Goal: Task Accomplishment & Management: Manage account settings

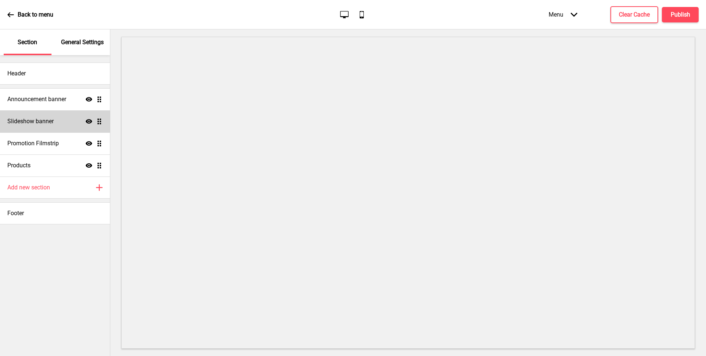
click at [45, 121] on h4 "Slideshow banner" at bounding box center [30, 121] width 46 height 8
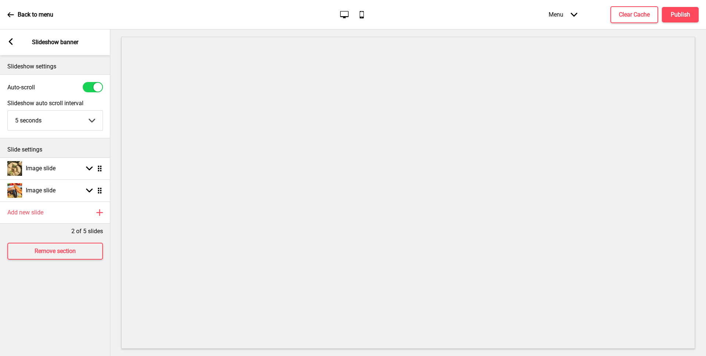
click at [11, 42] on rect at bounding box center [10, 41] width 7 height 7
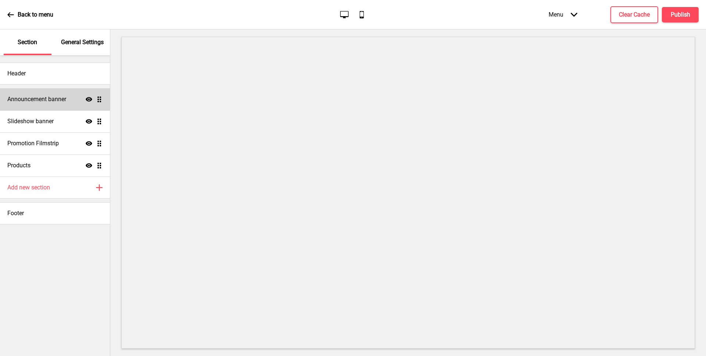
click at [29, 99] on h4 "Announcement banner" at bounding box center [36, 99] width 59 height 8
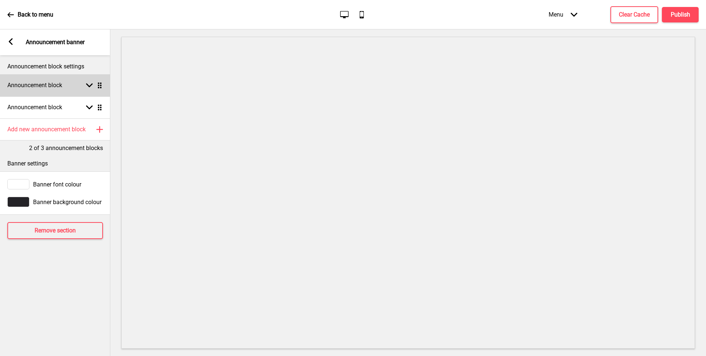
click at [33, 95] on div "Announcement block Arrow down Drag" at bounding box center [55, 85] width 110 height 22
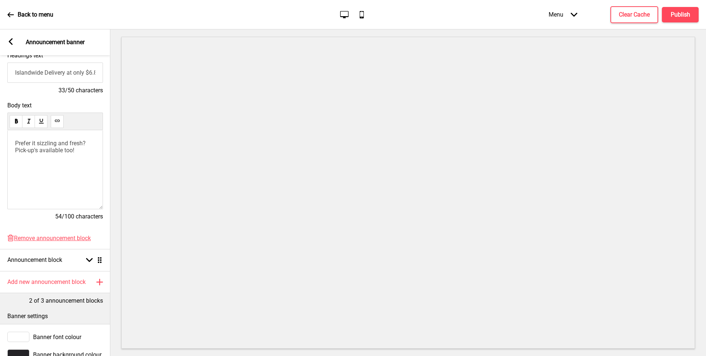
scroll to position [141, 0]
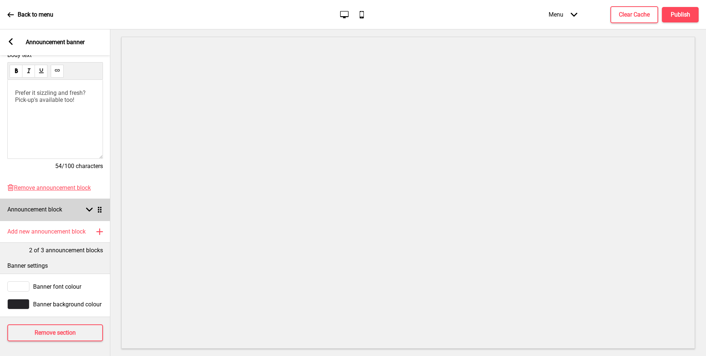
click at [36, 201] on div "Announcement block Arrow down Drag" at bounding box center [55, 209] width 110 height 22
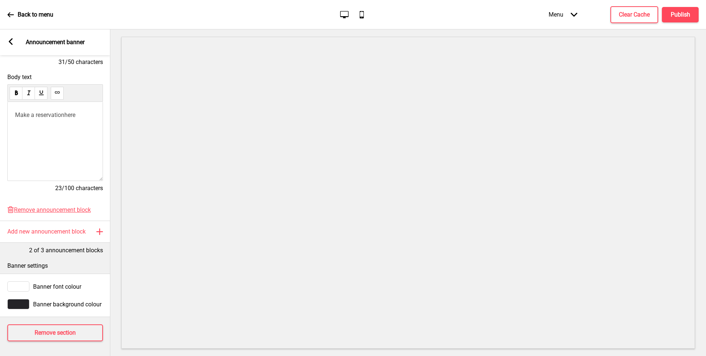
scroll to position [140, 0]
click at [69, 117] on span "here" at bounding box center [69, 115] width 11 height 7
click at [80, 126] on icon at bounding box center [77, 125] width 5 height 2
click at [74, 118] on span "Make a reservation here" at bounding box center [46, 115] width 62 height 7
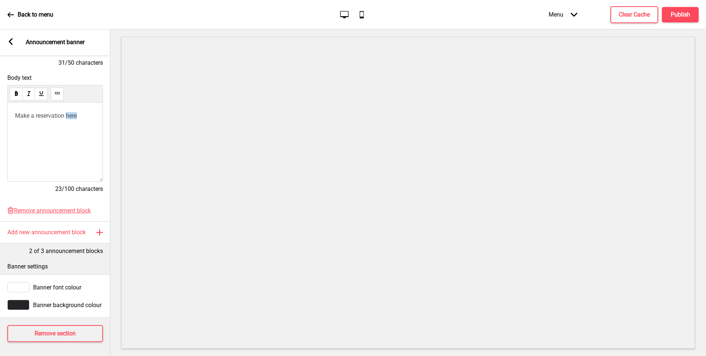
click at [74, 118] on span "Make a reservation here" at bounding box center [46, 115] width 62 height 7
click at [56, 92] on use at bounding box center [57, 93] width 6 height 6
click at [673, 20] on button "Publish" at bounding box center [680, 14] width 37 height 15
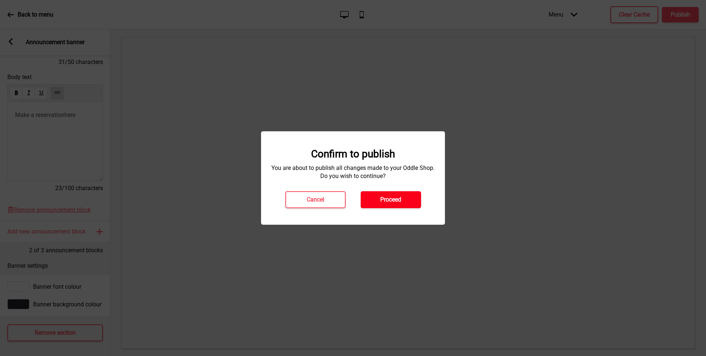
click at [413, 202] on button "Proceed" at bounding box center [391, 199] width 60 height 17
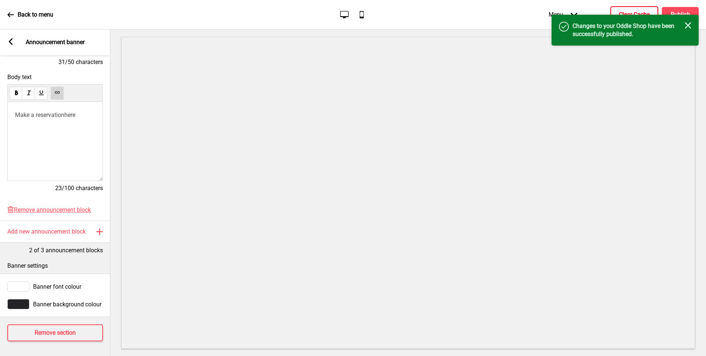
click at [629, 8] on button "Clear Cache" at bounding box center [634, 14] width 48 height 17
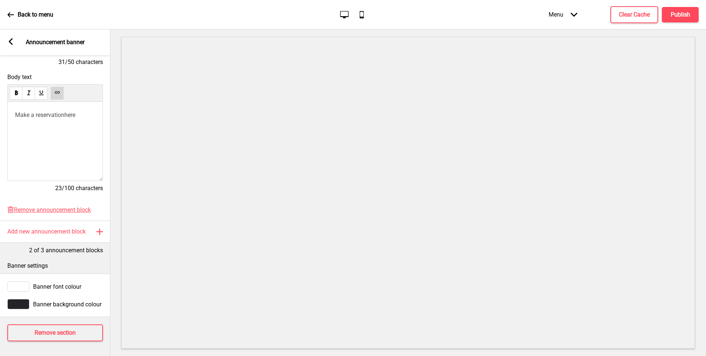
click at [73, 113] on span "here" at bounding box center [69, 114] width 11 height 7
click at [81, 126] on link "https://booking.resdiary.com/widget/Standard/SumacRifleRange/723?fbclid=PAdGRle…" at bounding box center [90, 128] width 44 height 14
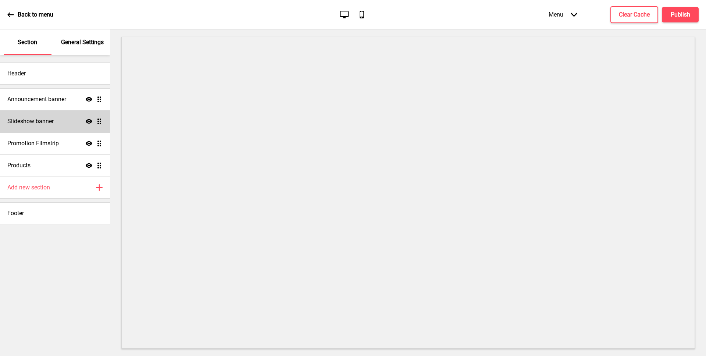
click at [55, 126] on div "Slideshow banner Show Drag" at bounding box center [55, 121] width 110 height 22
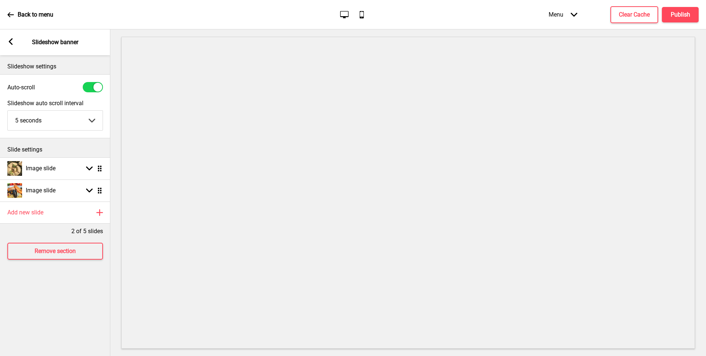
click at [11, 39] on icon at bounding box center [11, 41] width 4 height 7
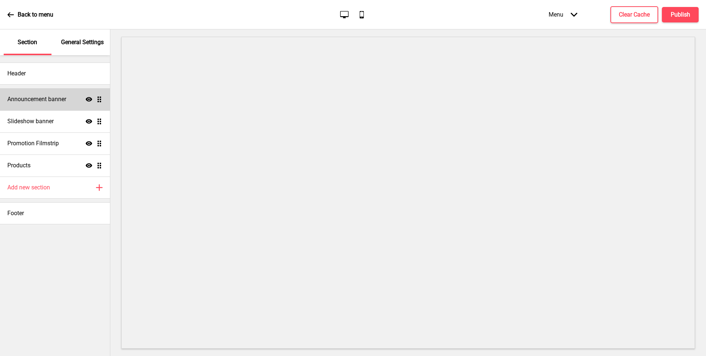
click at [32, 100] on h4 "Announcement banner" at bounding box center [36, 99] width 59 height 8
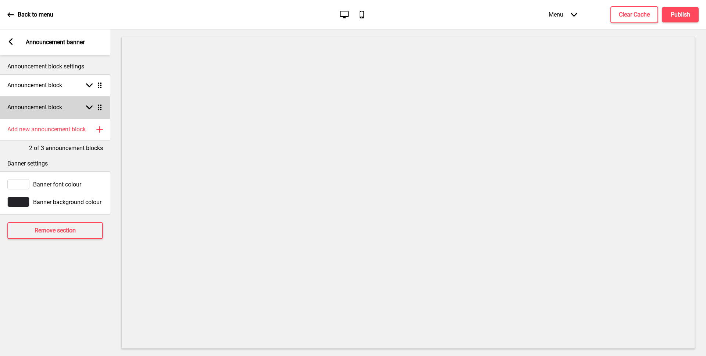
click at [37, 111] on h4 "Announcement block" at bounding box center [34, 107] width 55 height 8
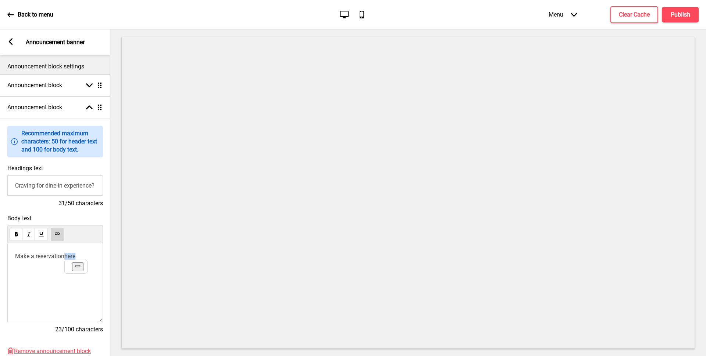
drag, startPoint x: 67, startPoint y: 255, endPoint x: 96, endPoint y: 255, distance: 29.4
click at [96, 255] on div "Make a reservation here" at bounding box center [55, 282] width 96 height 79
click at [71, 258] on span "Make a reservation here" at bounding box center [46, 255] width 62 height 7
click at [89, 265] on icon at bounding box center [90, 266] width 6 height 6
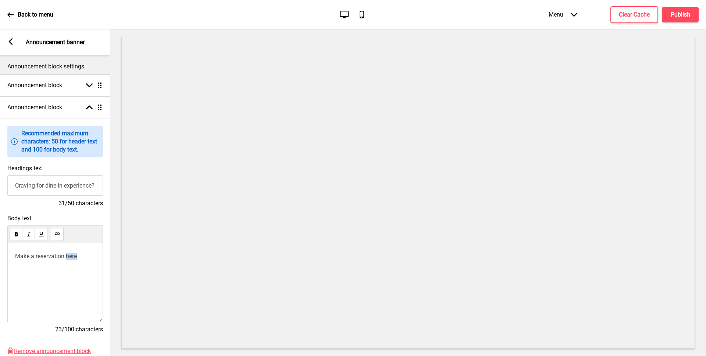
click at [57, 234] on use at bounding box center [57, 234] width 6 height 6
click at [691, 17] on button "Publish" at bounding box center [680, 14] width 37 height 15
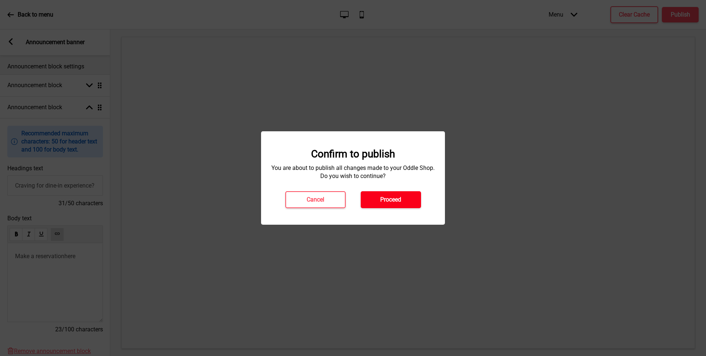
click at [397, 198] on h4 "Proceed" at bounding box center [390, 200] width 21 height 8
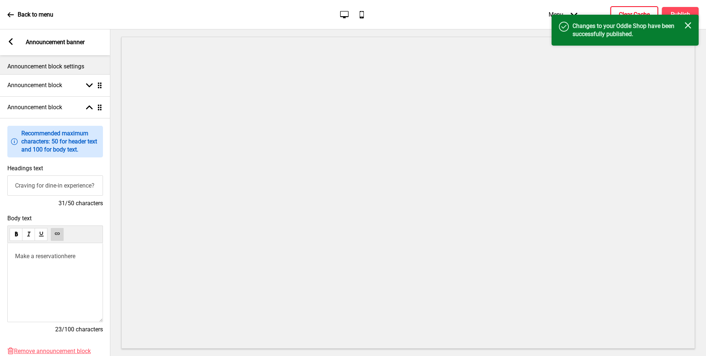
click at [628, 9] on button "Clear Cache" at bounding box center [634, 14] width 48 height 17
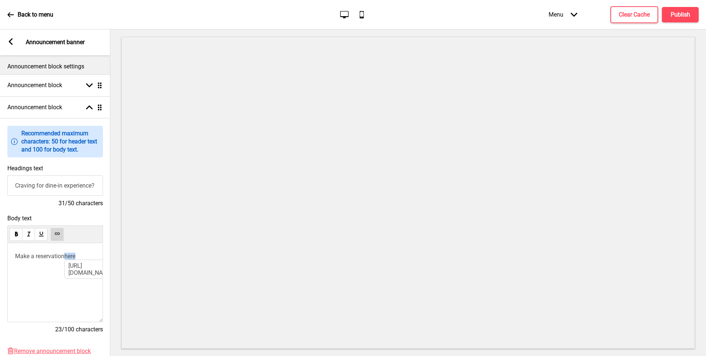
drag, startPoint x: 82, startPoint y: 257, endPoint x: 65, endPoint y: 255, distance: 17.0
click at [65, 256] on p "Make a reservation here [URL][DOMAIN_NAME] ﻿" at bounding box center [55, 255] width 80 height 7
click at [73, 256] on span "Make a reservation here" at bounding box center [46, 255] width 62 height 7
click at [59, 233] on icon at bounding box center [57, 233] width 5 height 2
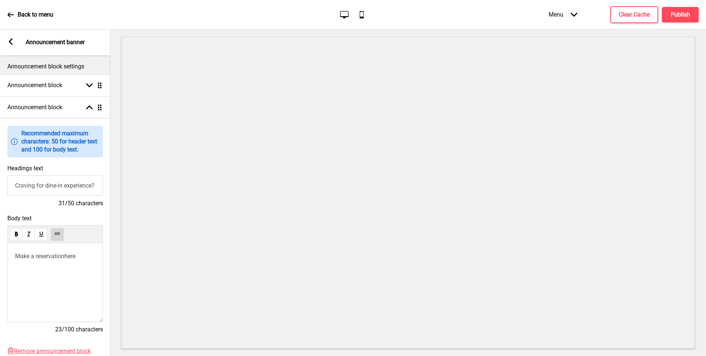
click at [80, 255] on p "Make a reservation here ﻿ ﻿ ﻿" at bounding box center [55, 255] width 80 height 7
click at [80, 255] on p "Make a reservation here ﻿ ﻿ [URL][DOMAIN_NAME] ﻿" at bounding box center [55, 255] width 80 height 7
click at [80, 255] on p "Make a reservation here ﻿ [URL][DOMAIN_NAME] ﻿ [URL][DOMAIN_NAME] ﻿" at bounding box center [55, 255] width 80 height 7
click at [71, 256] on span "Make a reservation here" at bounding box center [46, 255] width 62 height 7
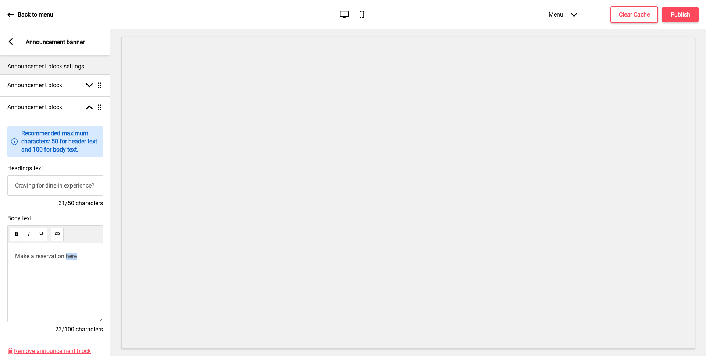
click at [55, 233] on icon at bounding box center [57, 233] width 5 height 2
click at [677, 18] on h4 "Publish" at bounding box center [679, 15] width 19 height 8
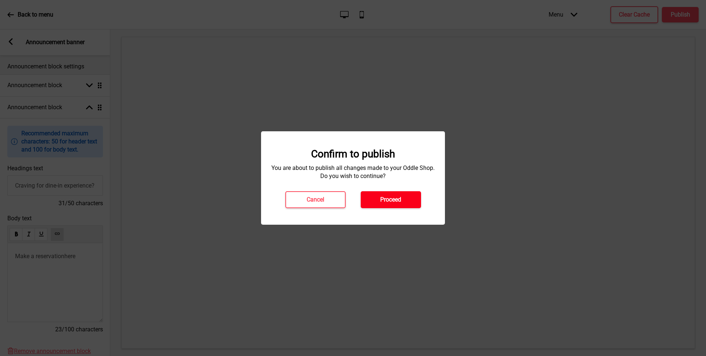
click at [398, 207] on button "Proceed" at bounding box center [391, 199] width 60 height 17
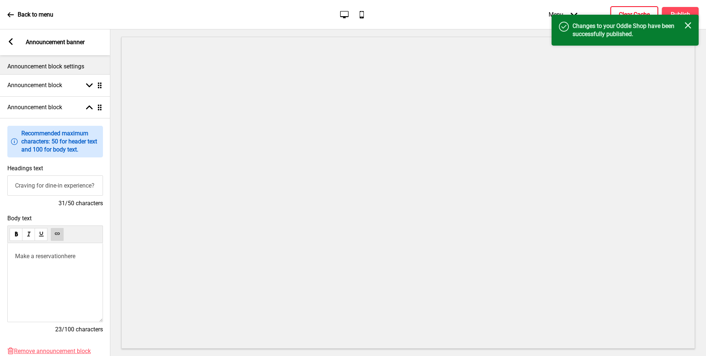
click at [620, 11] on h4 "Clear Cache" at bounding box center [634, 15] width 31 height 8
